Goal: Navigation & Orientation: Find specific page/section

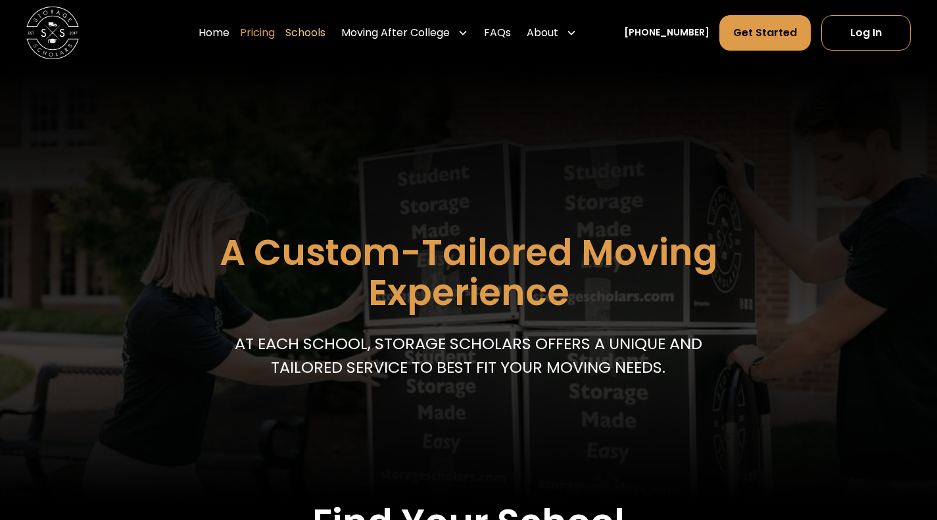
click at [275, 24] on link "Pricing" at bounding box center [257, 32] width 35 height 37
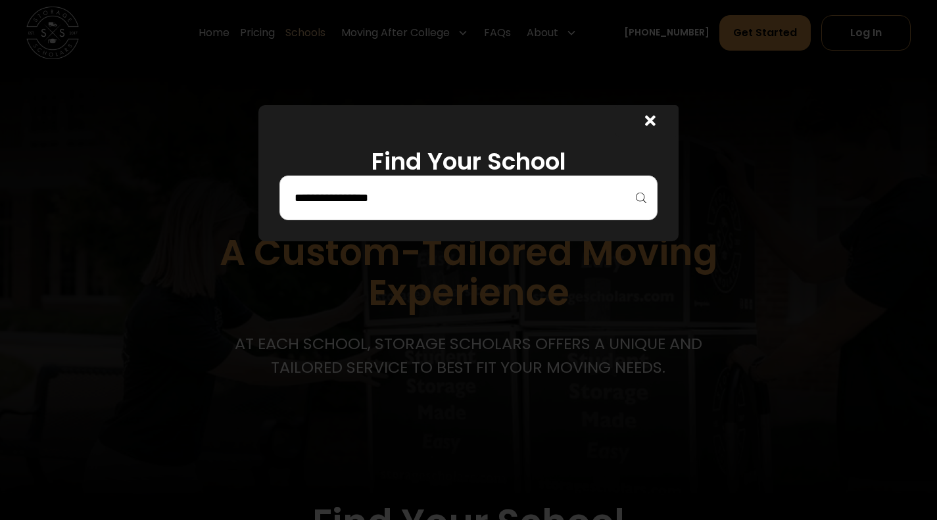
click at [654, 123] on icon at bounding box center [650, 120] width 11 height 11
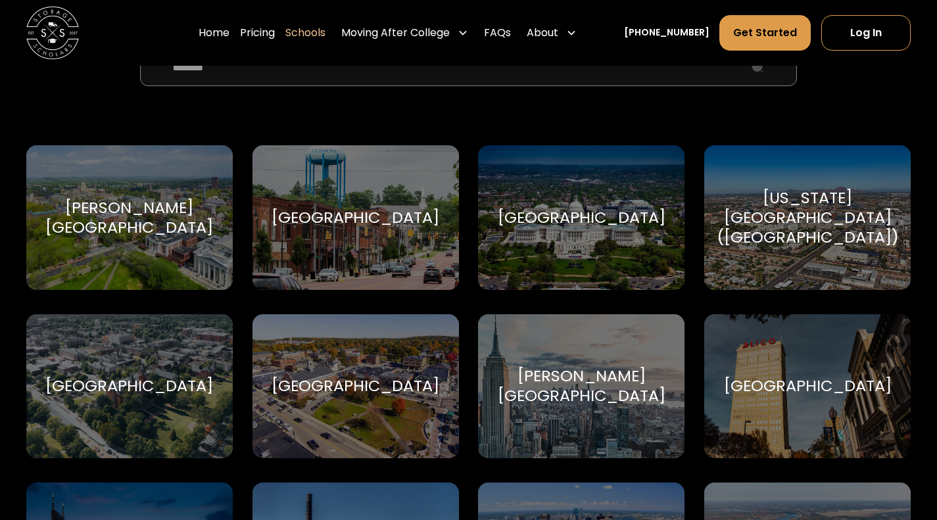
scroll to position [561, 0]
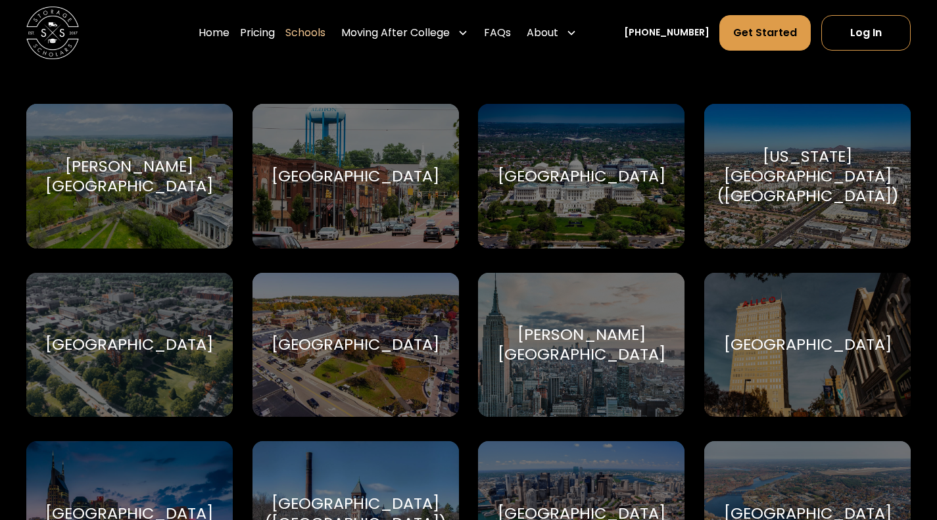
click at [771, 220] on div "Arizona State University (ASU) Arizona State University" at bounding box center [807, 176] width 207 height 145
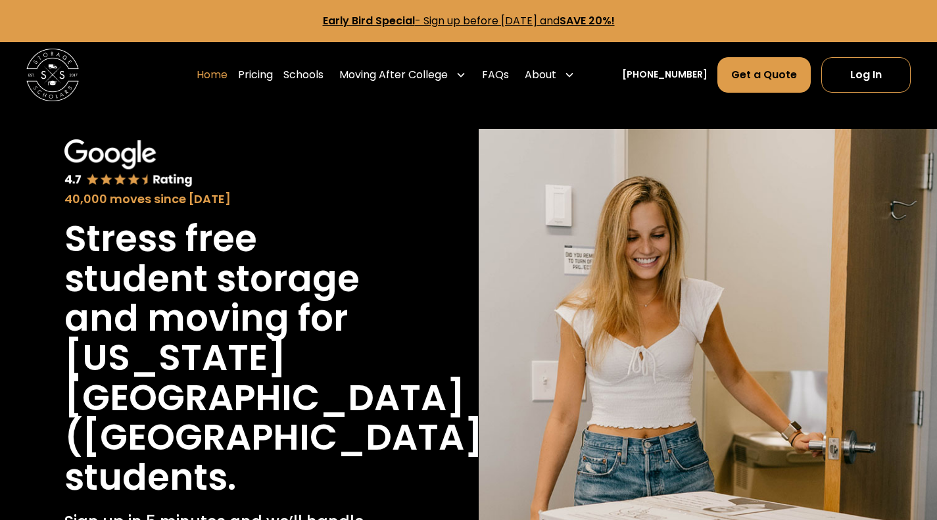
click at [224, 70] on link "Home" at bounding box center [212, 75] width 31 height 37
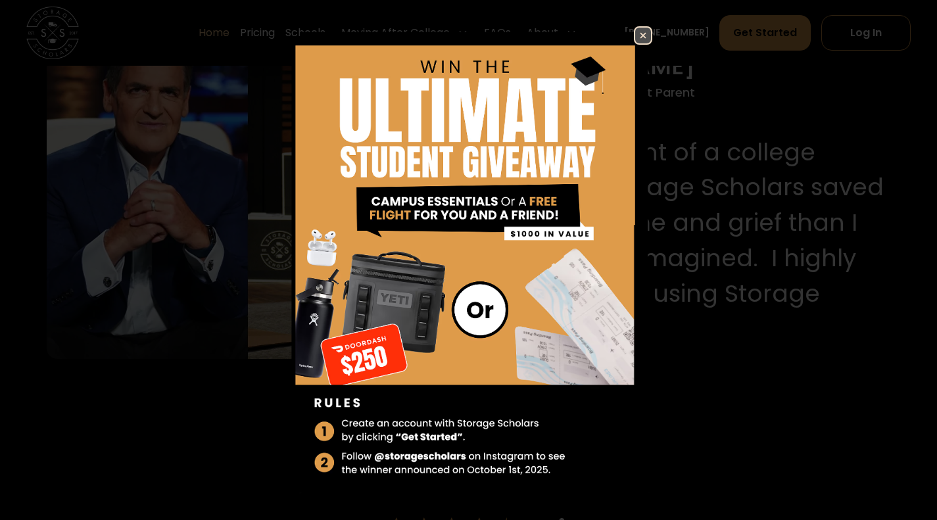
scroll to position [1326, 0]
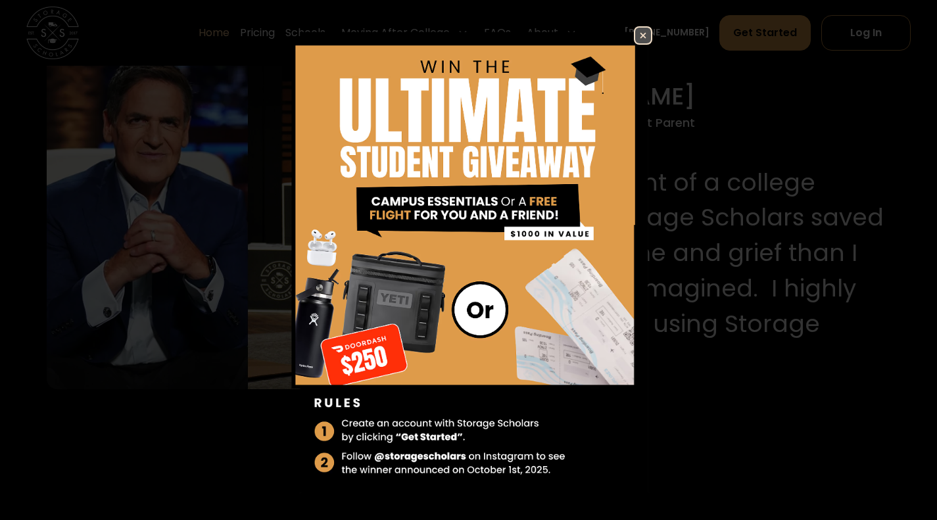
click at [635, 36] on img at bounding box center [643, 36] width 16 height 16
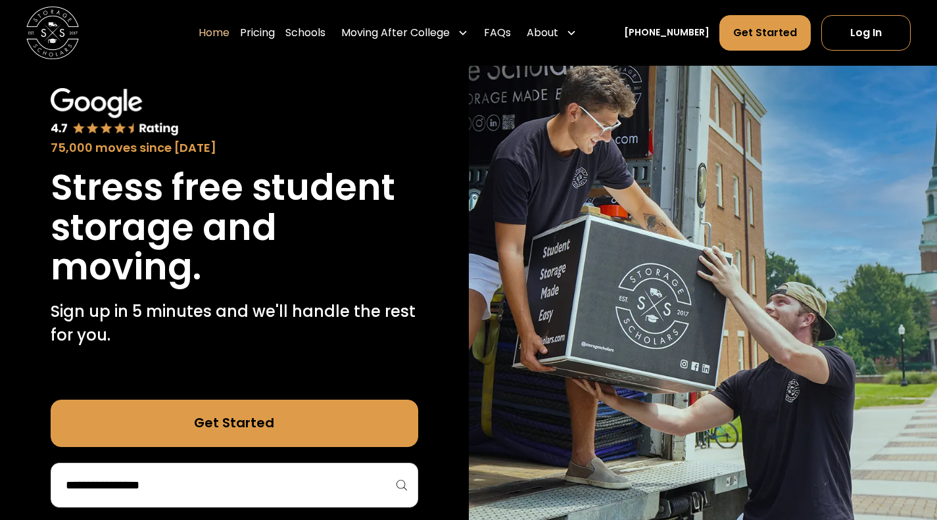
scroll to position [0, 0]
